Goal: Information Seeking & Learning: Learn about a topic

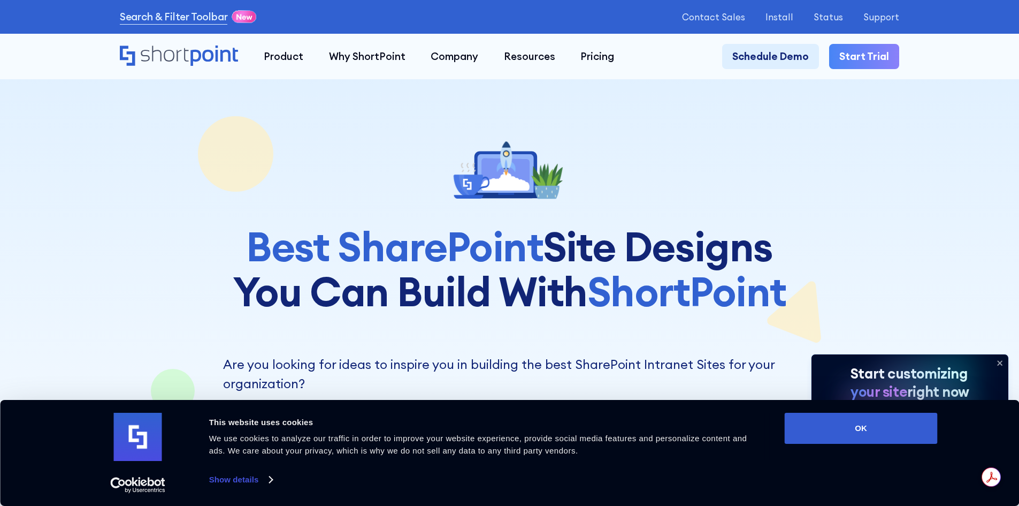
click at [999, 357] on icon at bounding box center [999, 362] width 17 height 17
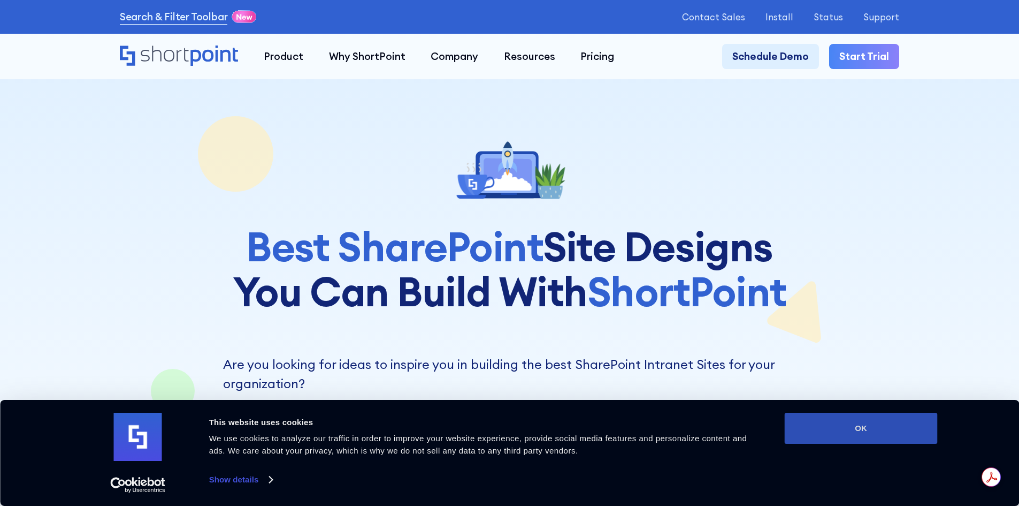
click at [923, 432] on button "OK" at bounding box center [861, 428] width 153 height 31
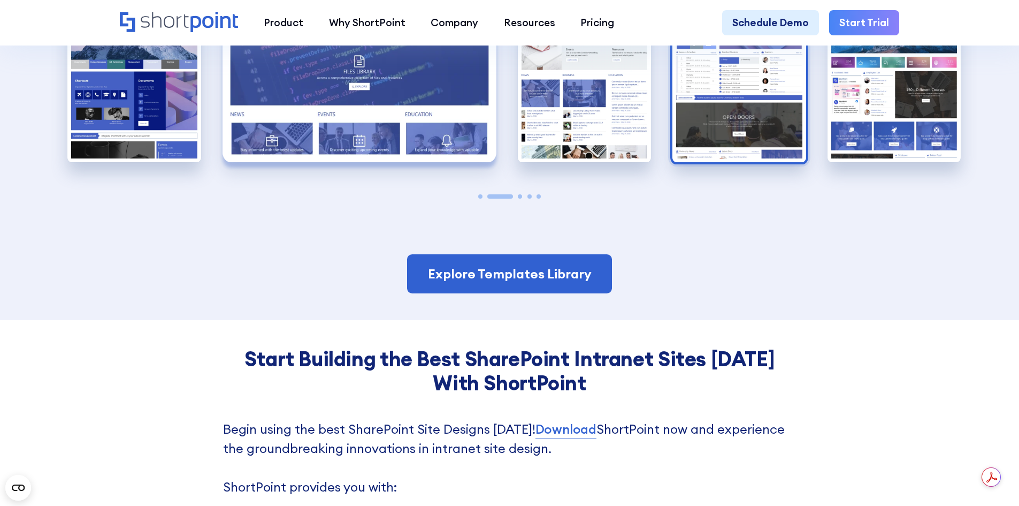
scroll to position [2782, 0]
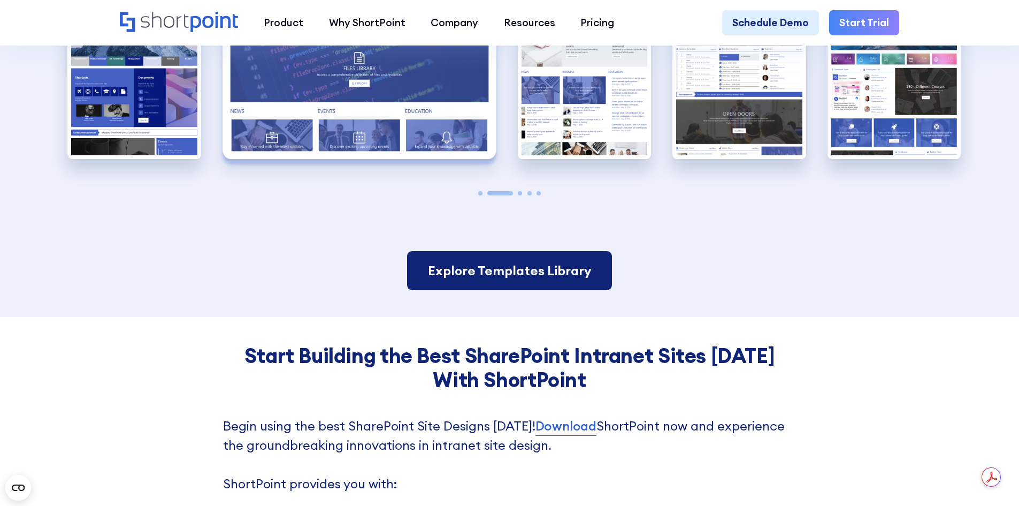
click at [544, 276] on link "Explore Templates Library" at bounding box center [509, 271] width 204 height 40
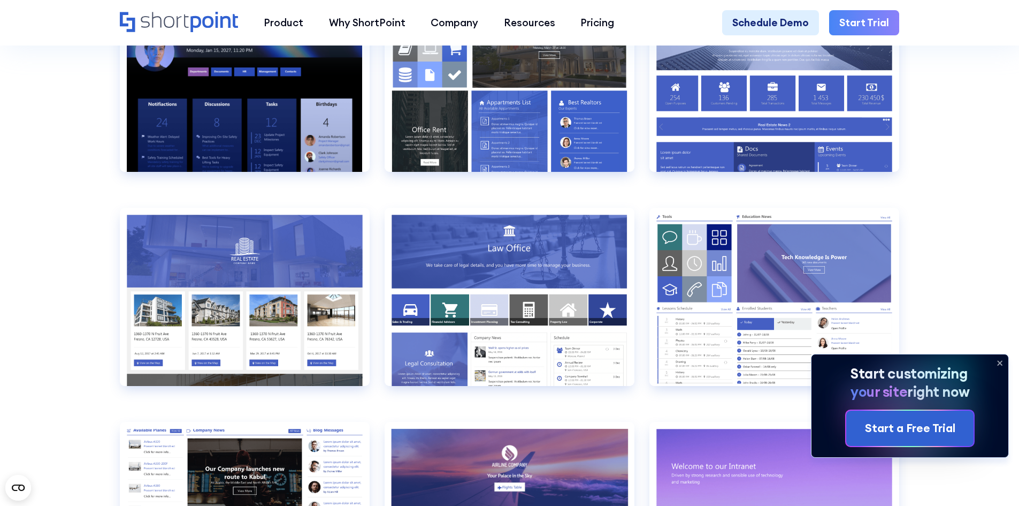
scroll to position [1231, 0]
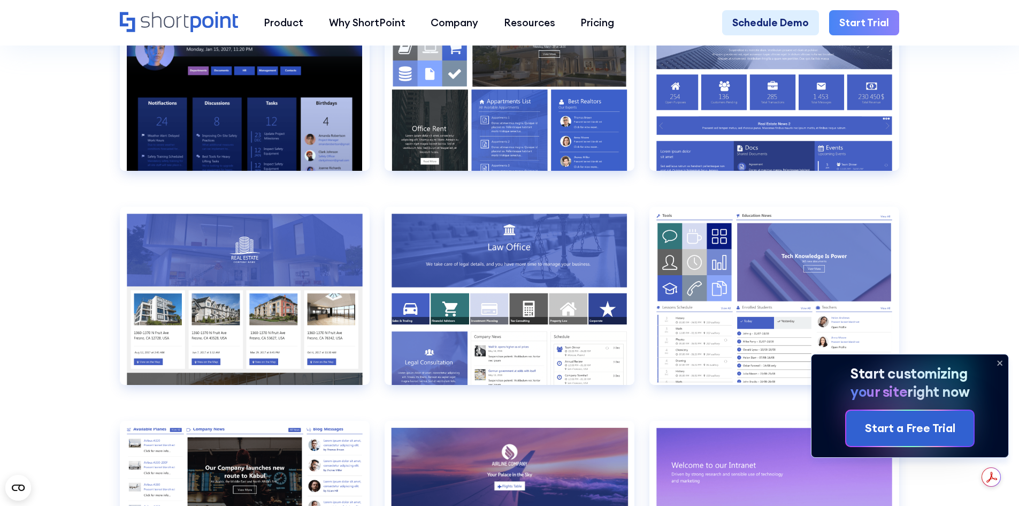
click at [997, 360] on icon at bounding box center [999, 362] width 17 height 17
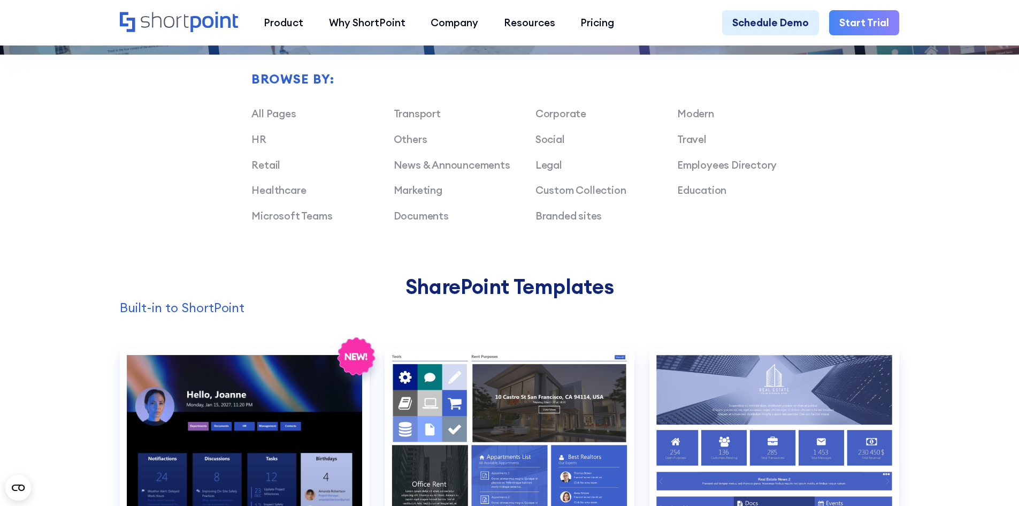
scroll to position [749, 0]
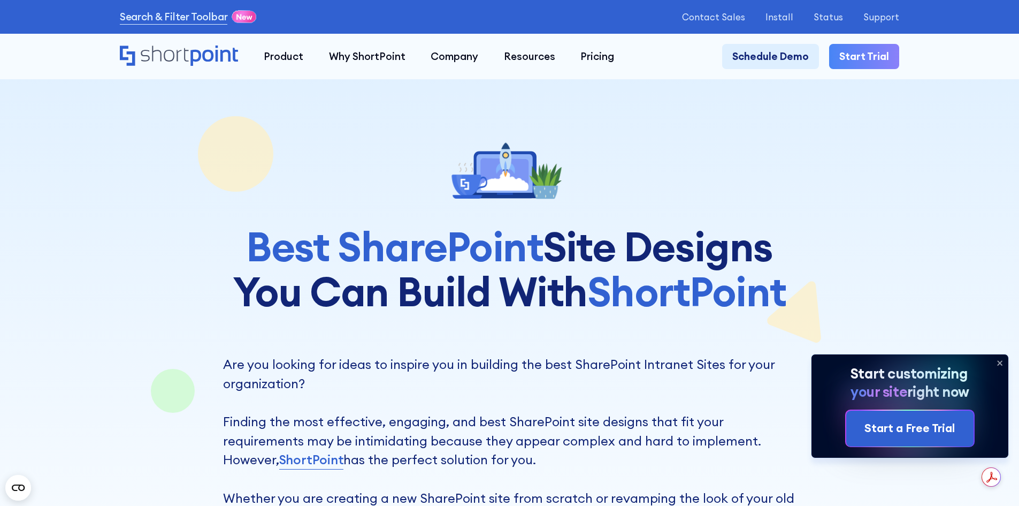
click at [998, 363] on icon at bounding box center [1000, 363] width 4 height 4
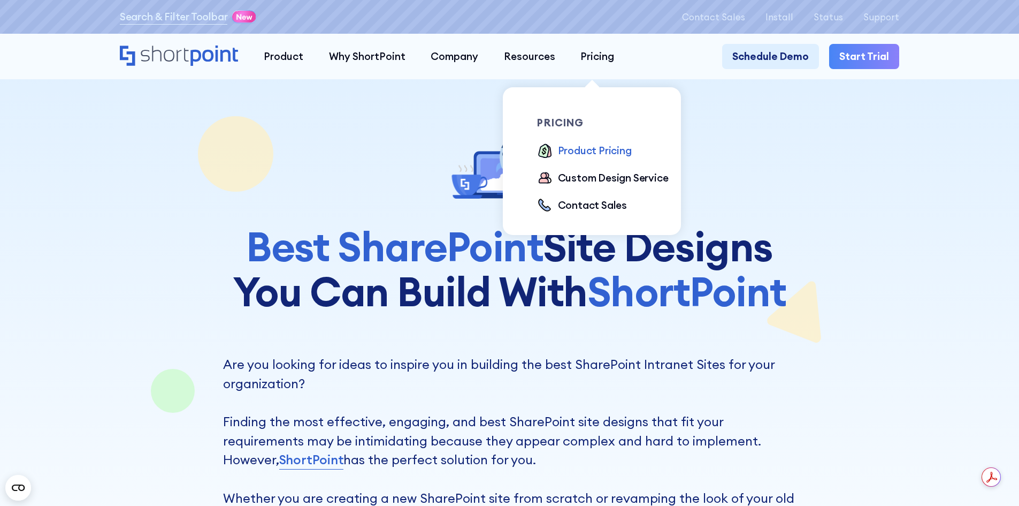
click at [585, 152] on div "Product Pricing" at bounding box center [595, 151] width 74 height 16
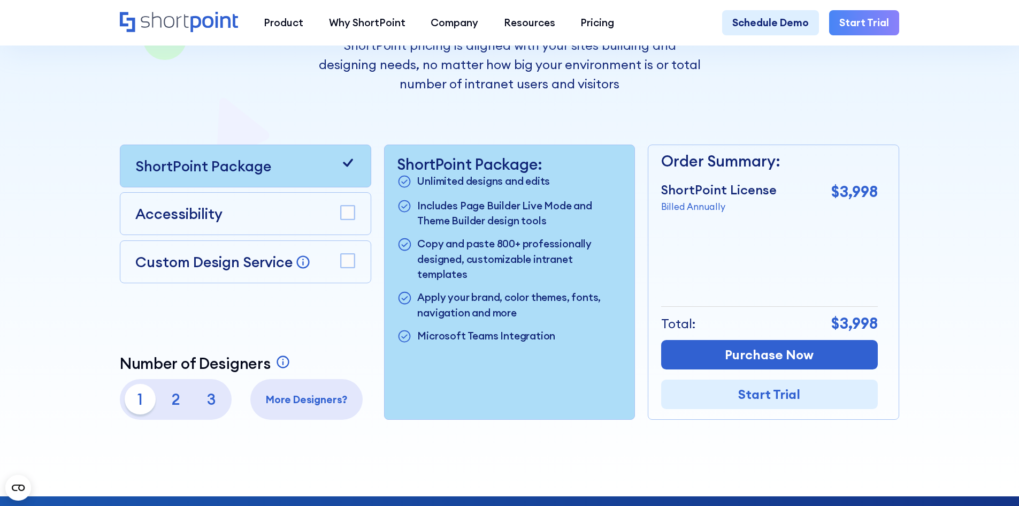
scroll to position [268, 0]
